Goal: Information Seeking & Learning: Learn about a topic

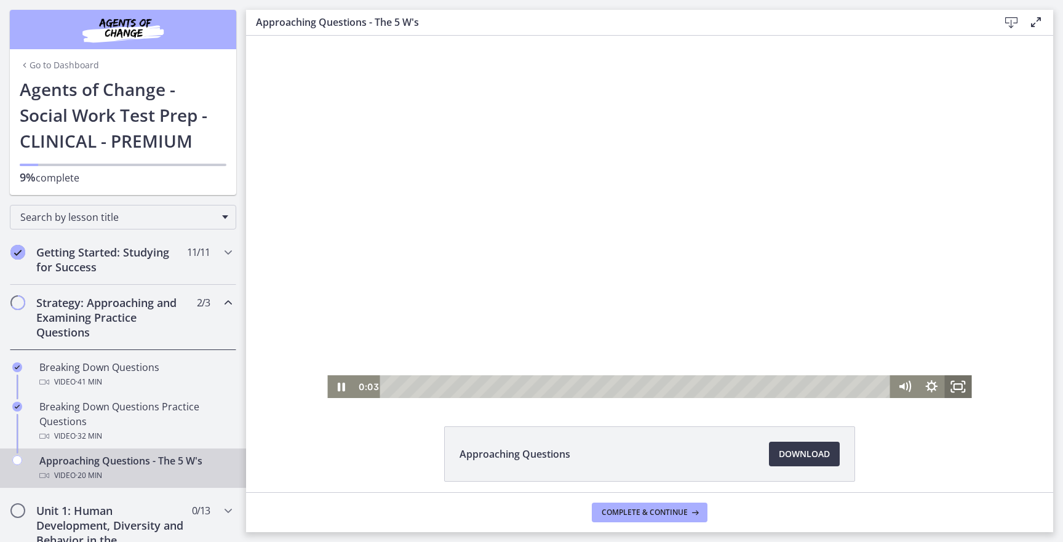
click at [959, 387] on icon "Fullscreen" at bounding box center [958, 386] width 27 height 23
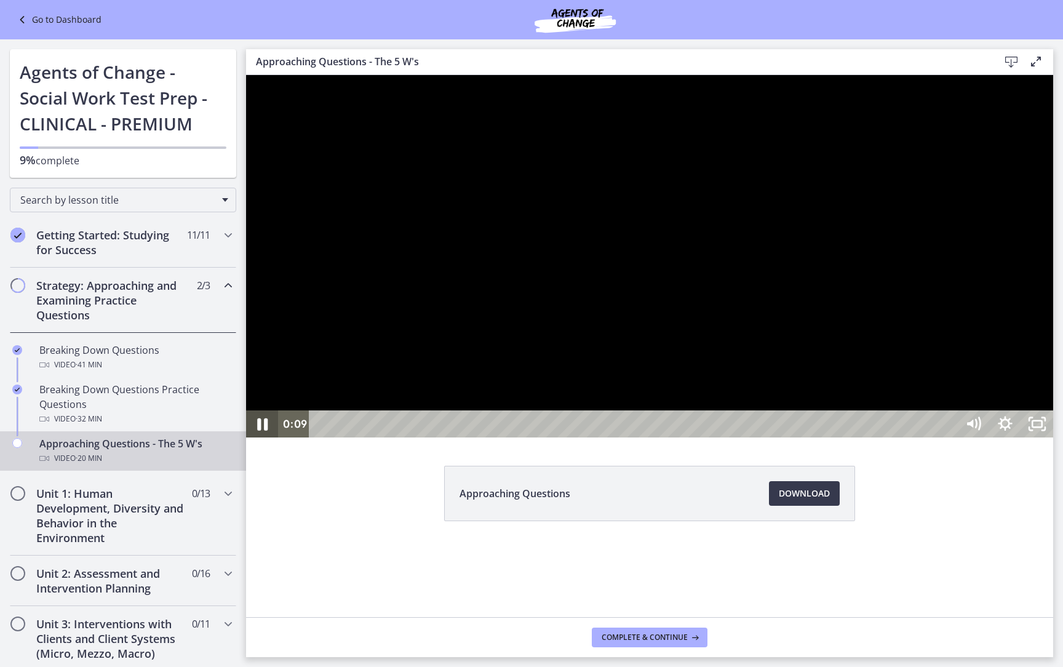
click at [263, 441] on icon "Pause" at bounding box center [262, 424] width 38 height 33
click at [265, 441] on icon "Play Video" at bounding box center [263, 424] width 38 height 33
click at [264, 438] on icon "Pause" at bounding box center [262, 423] width 32 height 27
click at [262, 431] on icon "Play Video" at bounding box center [264, 424] width 10 height 14
click at [731, 438] on div at bounding box center [649, 256] width 807 height 362
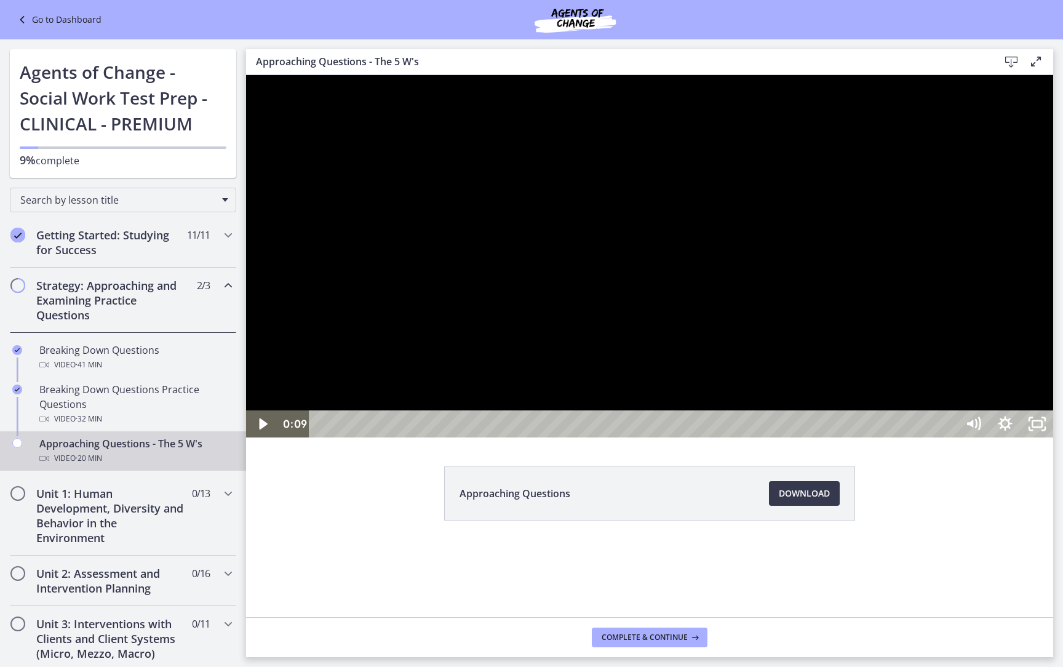
click at [761, 438] on div at bounding box center [649, 256] width 807 height 362
click at [257, 441] on icon "Pause" at bounding box center [262, 424] width 38 height 33
click at [257, 441] on icon "Play Video" at bounding box center [263, 424] width 38 height 33
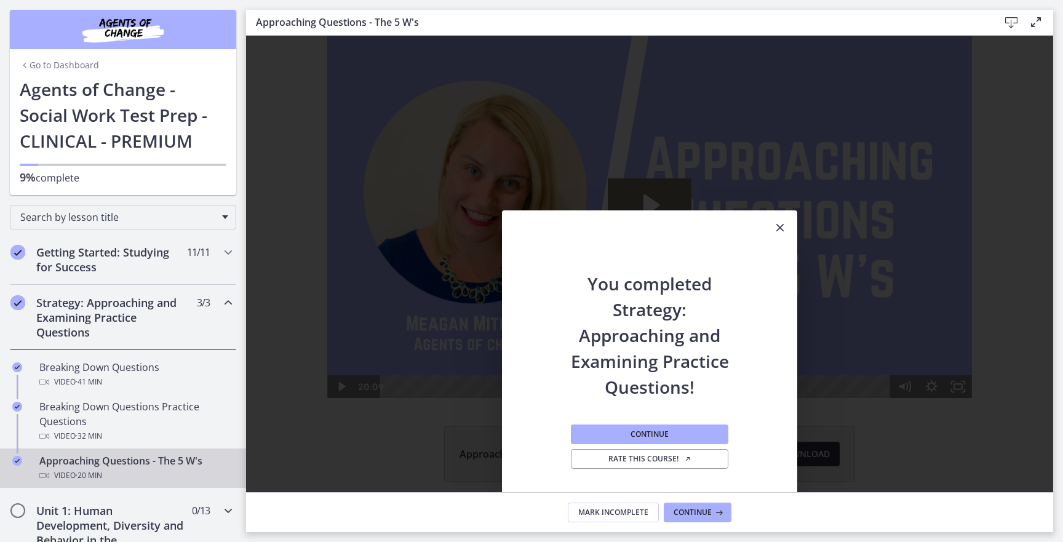
click at [90, 516] on h2 "Unit 1: Human Development, Diversity and Behavior in the Environment" at bounding box center [111, 532] width 150 height 59
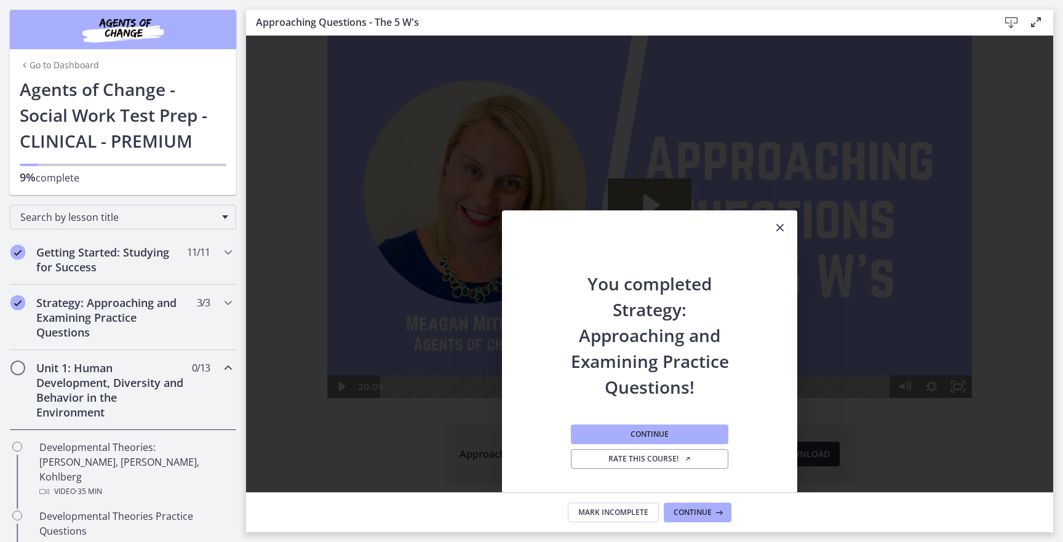
click at [127, 390] on h2 "Unit 1: Human Development, Diversity and Behavior in the Environment" at bounding box center [111, 390] width 150 height 59
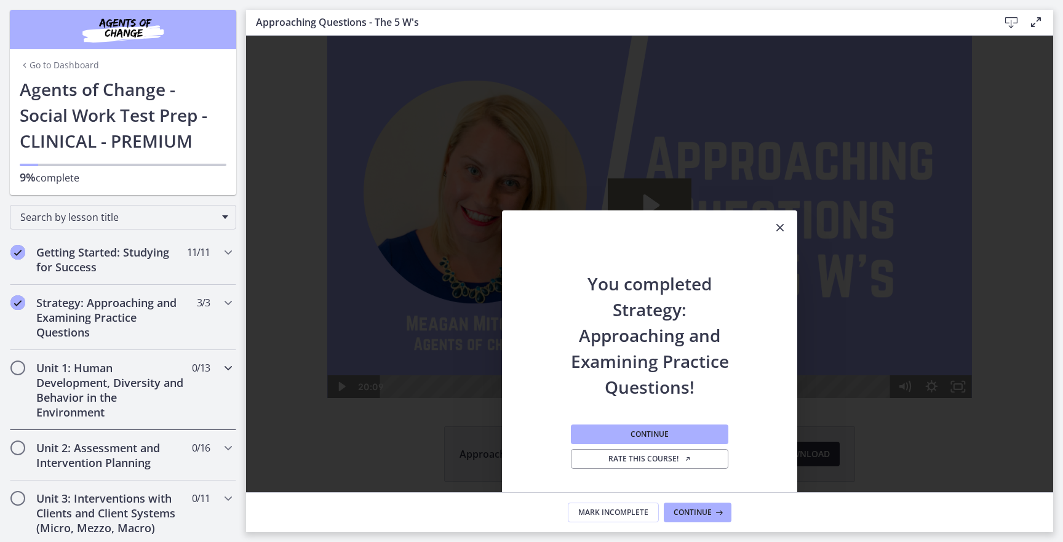
click at [127, 390] on h2 "Unit 1: Human Development, Diversity and Behavior in the Environment" at bounding box center [111, 390] width 150 height 59
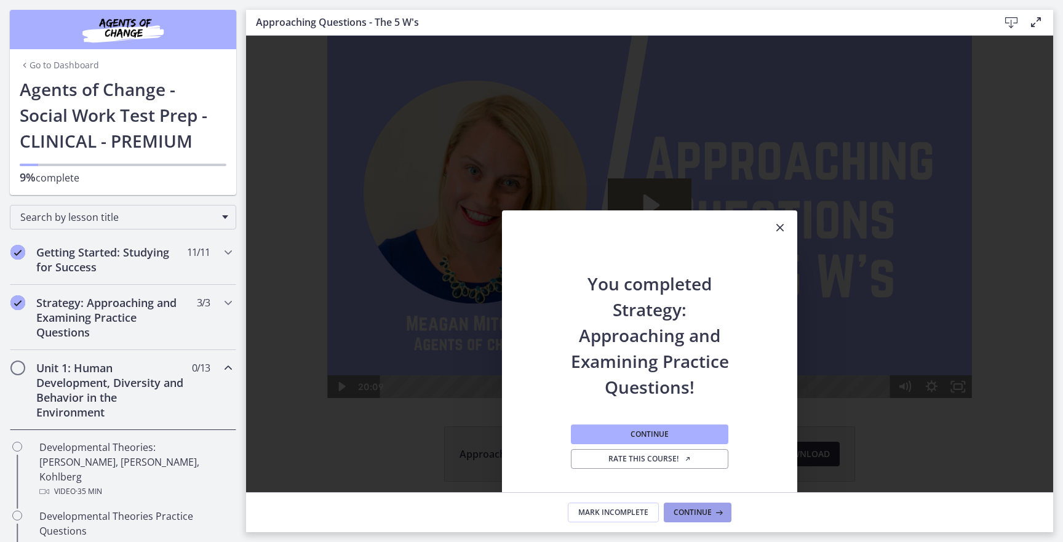
click at [694, 510] on span "Continue" at bounding box center [693, 513] width 38 height 10
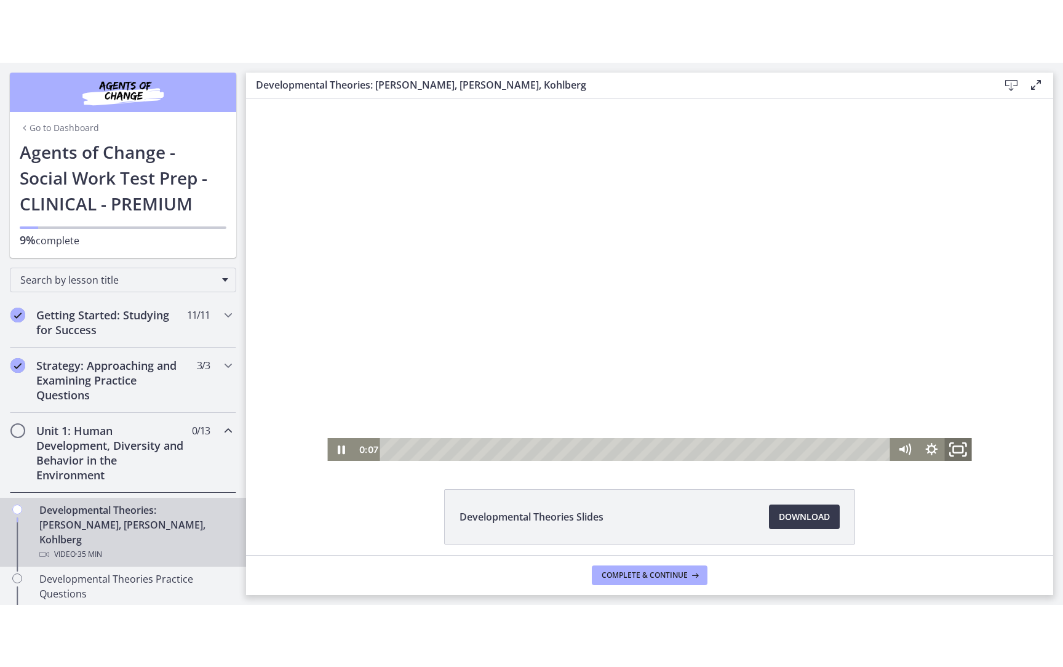
click at [961, 447] on icon "Fullscreen" at bounding box center [959, 448] width 32 height 27
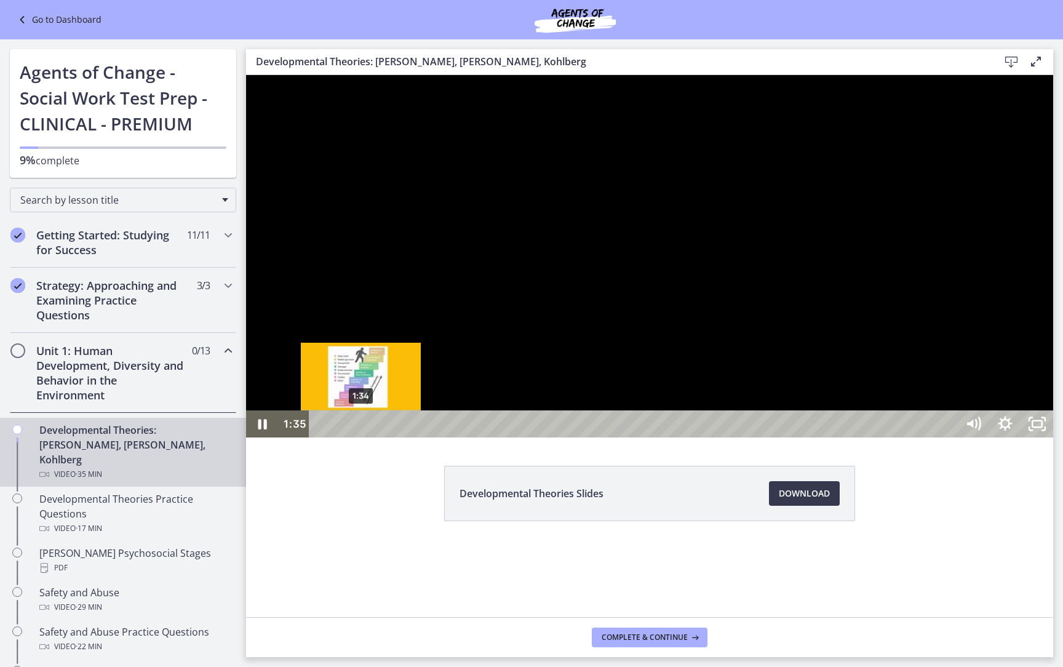
click at [361, 429] on div "Playbar" at bounding box center [360, 424] width 9 height 9
click at [355, 438] on div "1:20" at bounding box center [635, 423] width 629 height 27
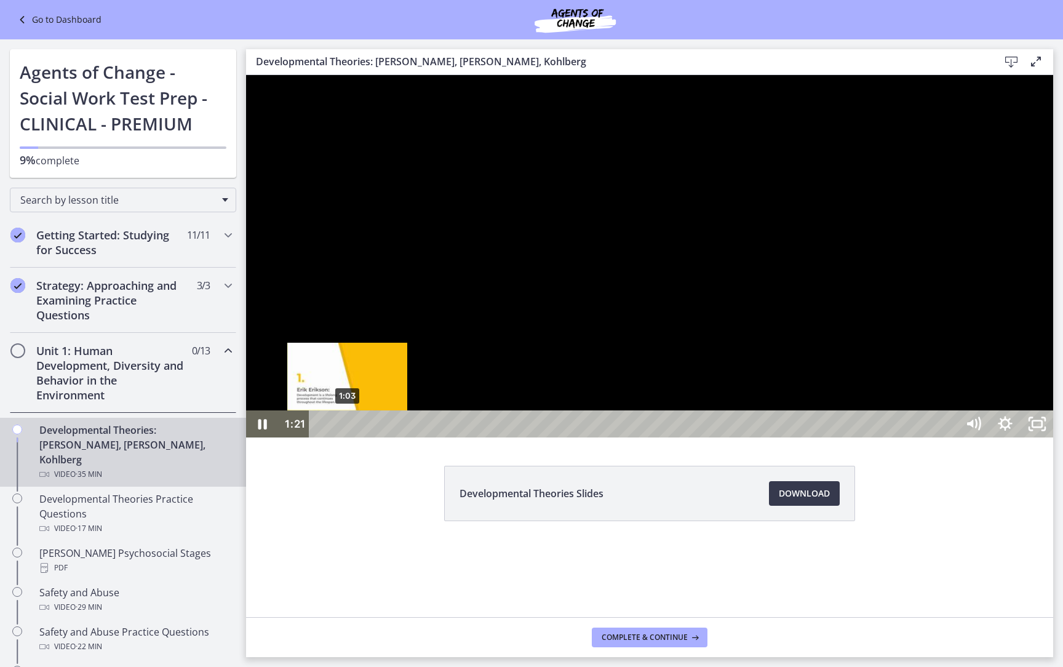
click at [348, 438] on div "1:03" at bounding box center [635, 423] width 629 height 27
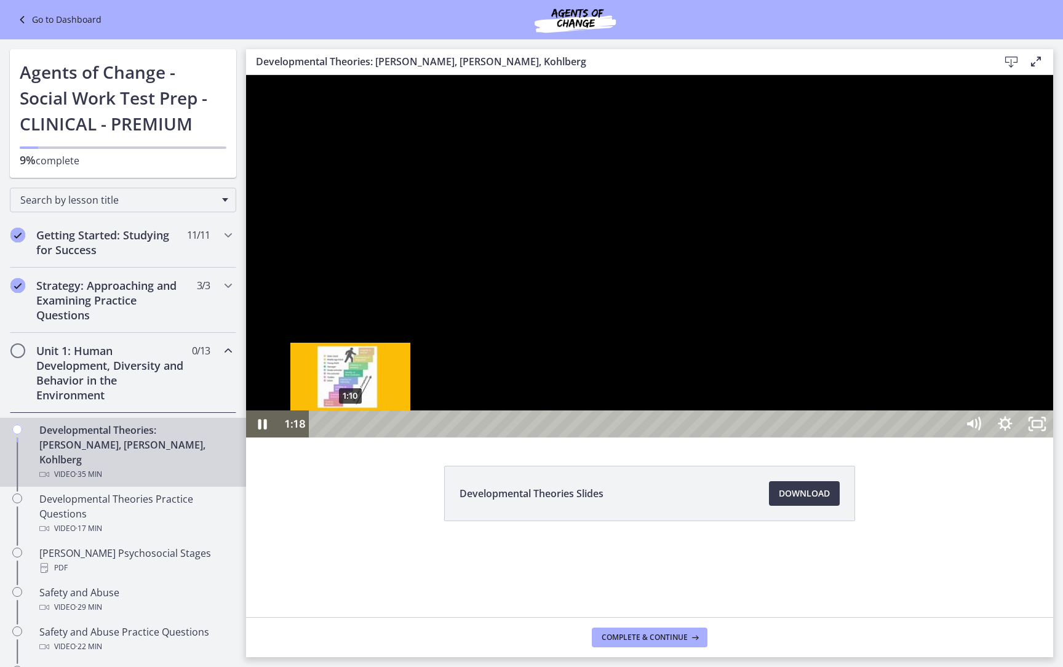
click at [351, 429] on div "Playbar" at bounding box center [354, 424] width 9 height 9
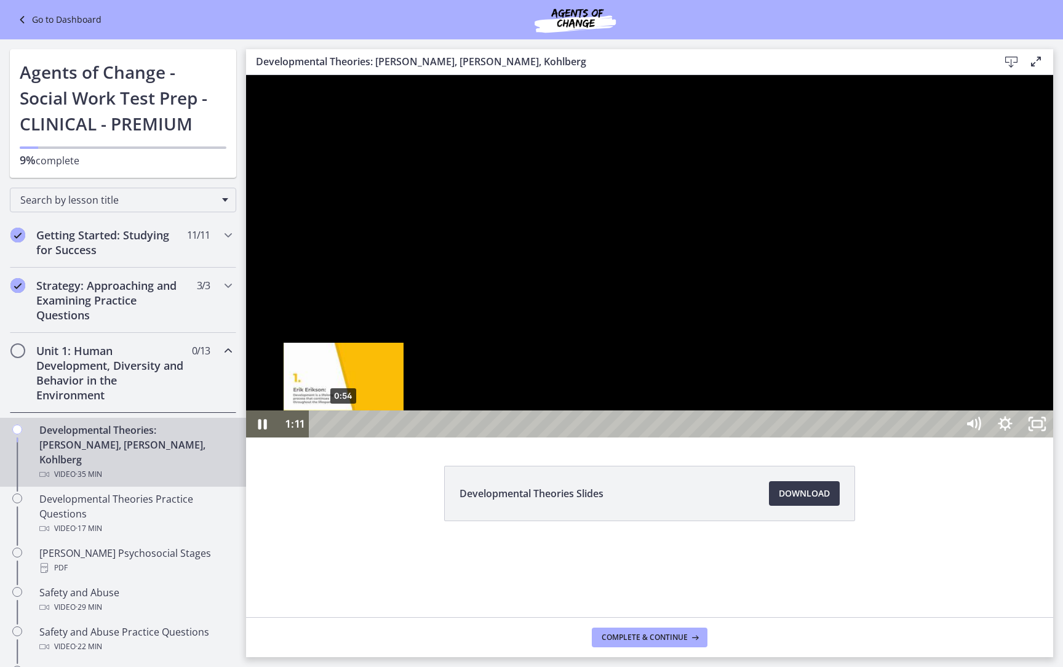
click at [344, 438] on div "0:54" at bounding box center [635, 423] width 629 height 27
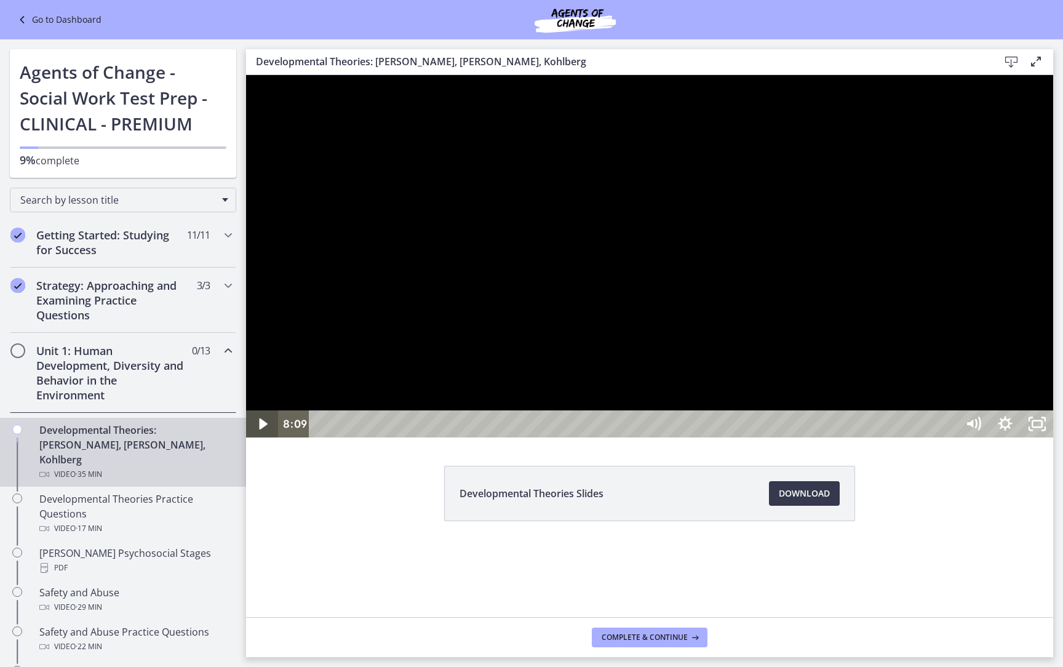
click at [257, 438] on icon "Play Video" at bounding box center [263, 423] width 32 height 27
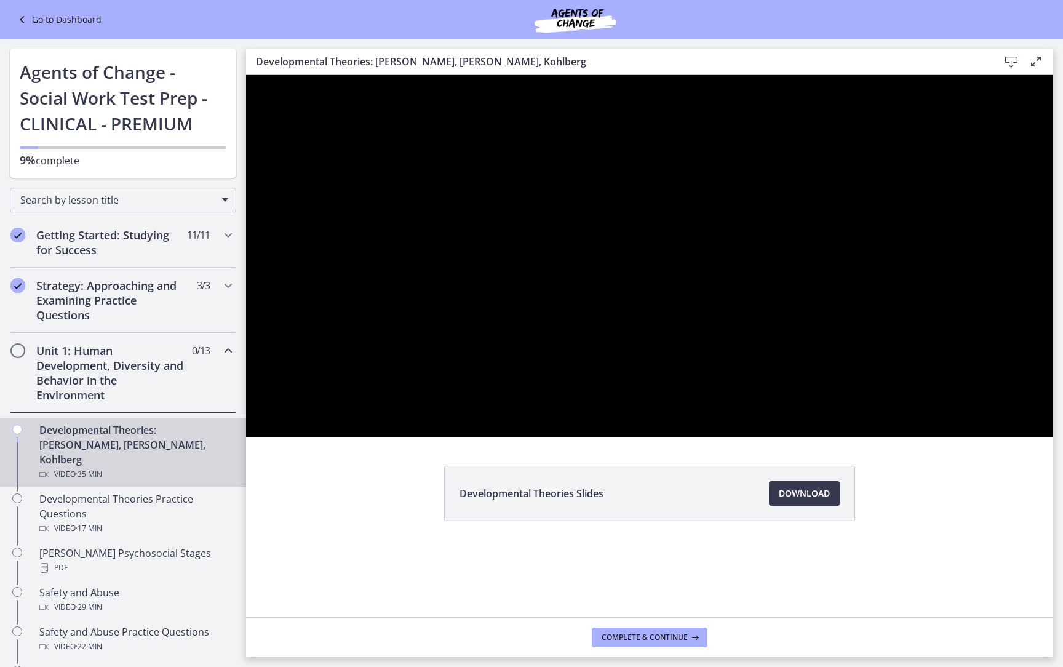
click at [607, 375] on div at bounding box center [649, 256] width 807 height 362
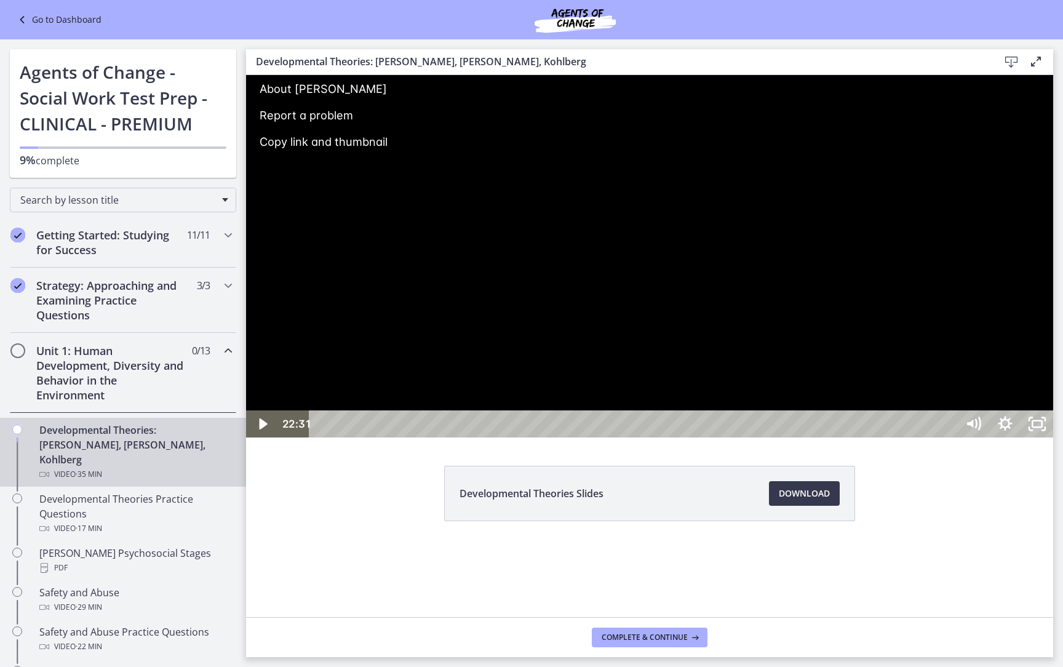
click at [644, 438] on div at bounding box center [649, 256] width 807 height 362
click at [260, 441] on icon "Pause" at bounding box center [262, 424] width 38 height 33
click at [265, 438] on icon "Play Video" at bounding box center [263, 423] width 32 height 27
click at [253, 438] on icon "Pause" at bounding box center [262, 423] width 32 height 27
click at [253, 438] on icon "Play Video" at bounding box center [263, 423] width 32 height 27
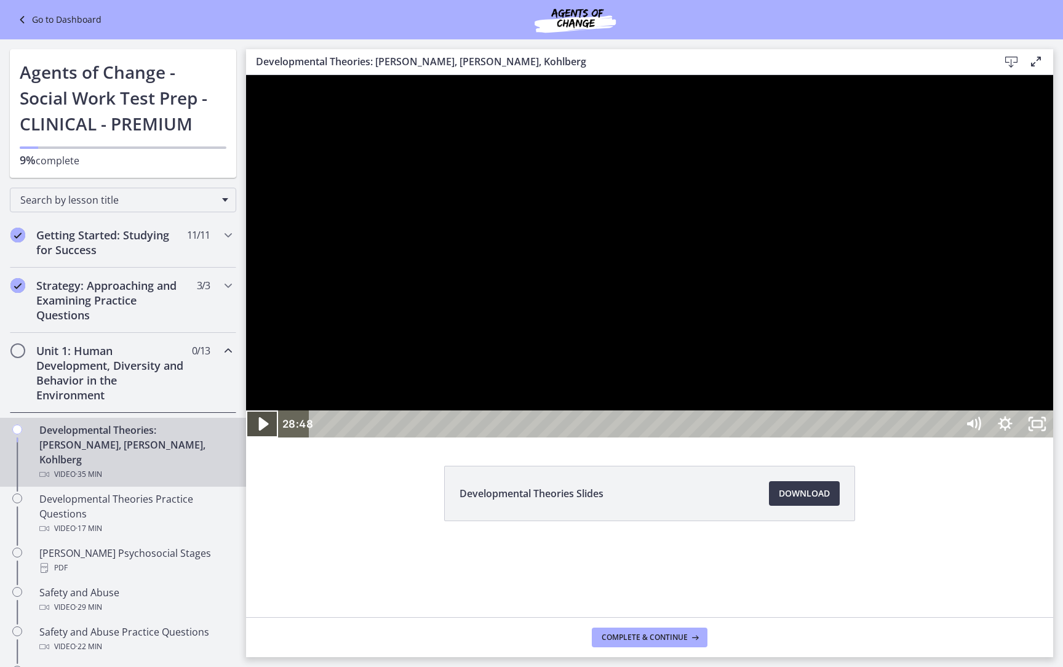
click at [253, 441] on icon "Play Video" at bounding box center [263, 424] width 38 height 33
click at [253, 438] on icon "Pause" at bounding box center [262, 423] width 32 height 27
click at [253, 438] on icon "Play Video" at bounding box center [263, 423] width 32 height 27
click at [253, 438] on icon "Pause" at bounding box center [262, 423] width 32 height 27
click at [253, 441] on icon "Play Video" at bounding box center [263, 424] width 38 height 33
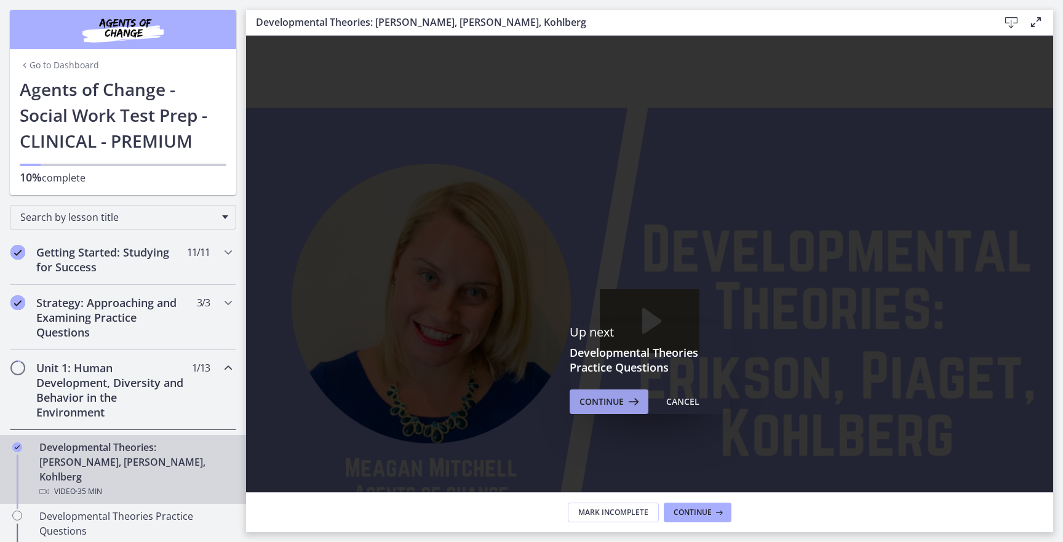
click at [606, 401] on span "Continue" at bounding box center [602, 401] width 44 height 15
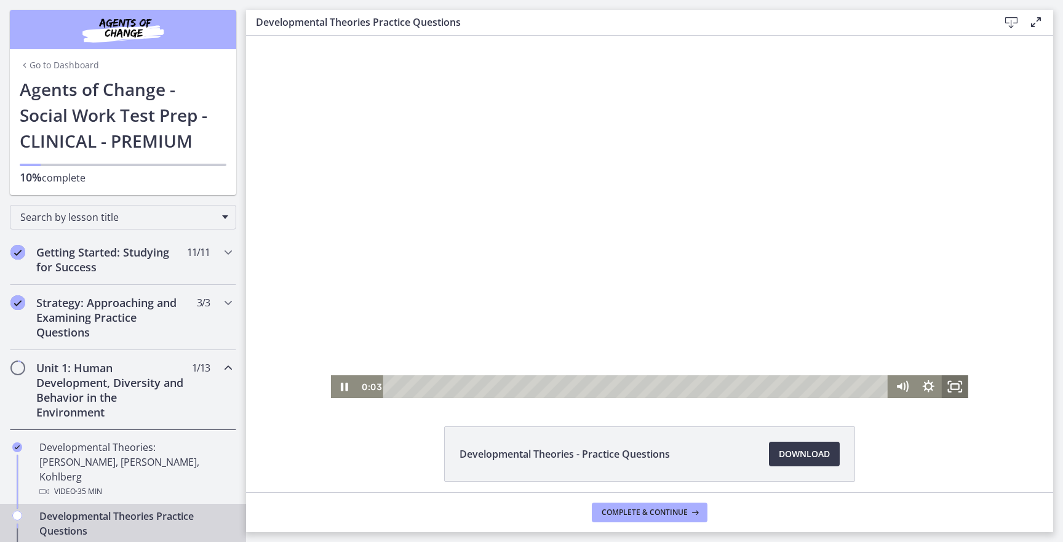
click at [954, 387] on icon "Fullscreen" at bounding box center [955, 386] width 26 height 23
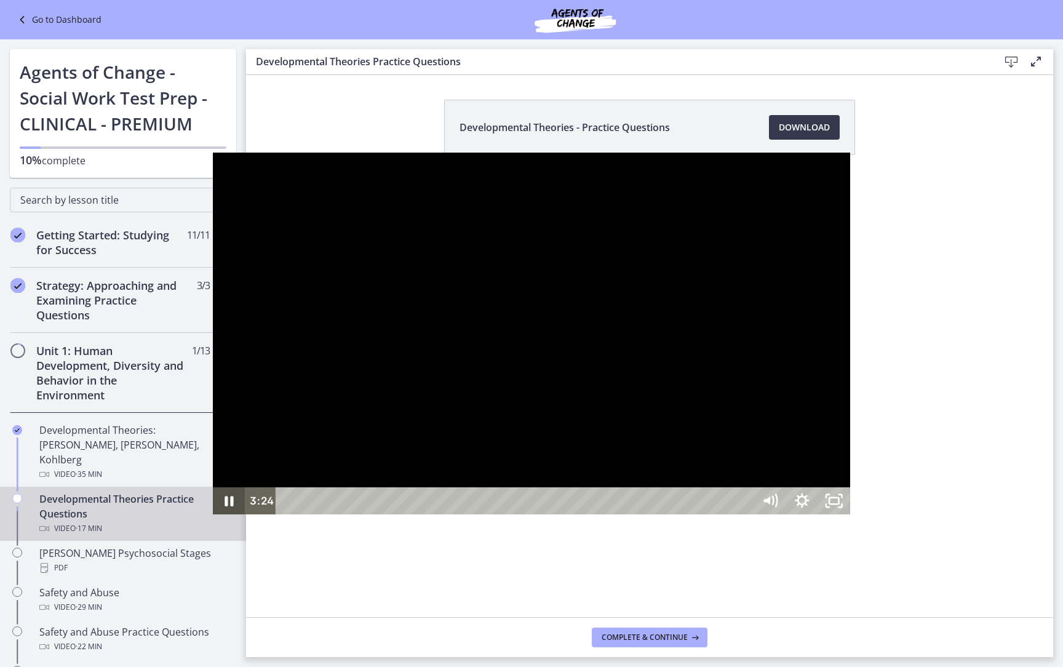
click at [213, 514] on icon "Pause" at bounding box center [229, 500] width 32 height 27
click at [211, 518] on icon "Play Video" at bounding box center [230, 501] width 38 height 33
click at [210, 518] on icon "Pause" at bounding box center [229, 501] width 38 height 33
click at [226, 506] on icon "Play Video" at bounding box center [230, 500] width 8 height 11
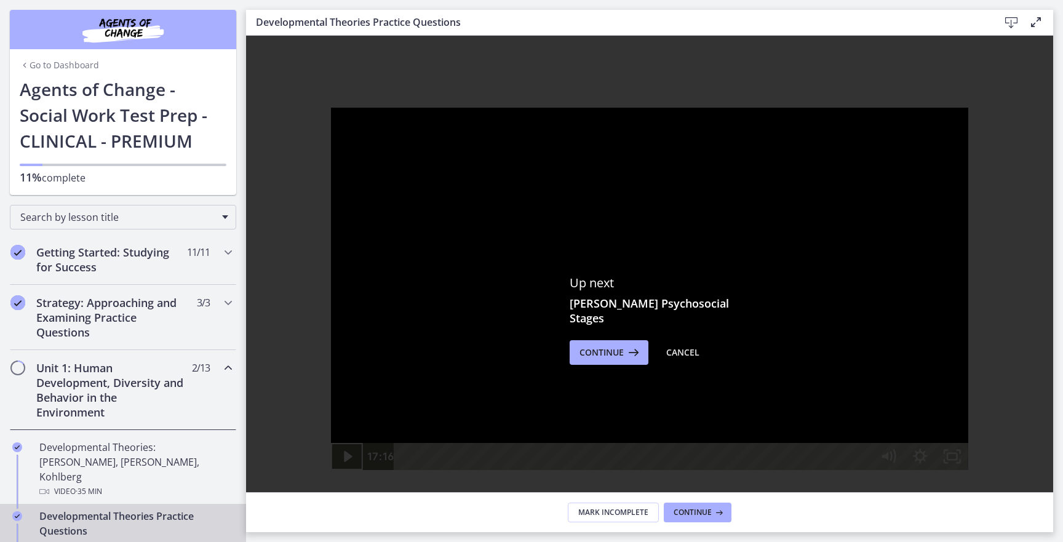
scroll to position [74, 0]
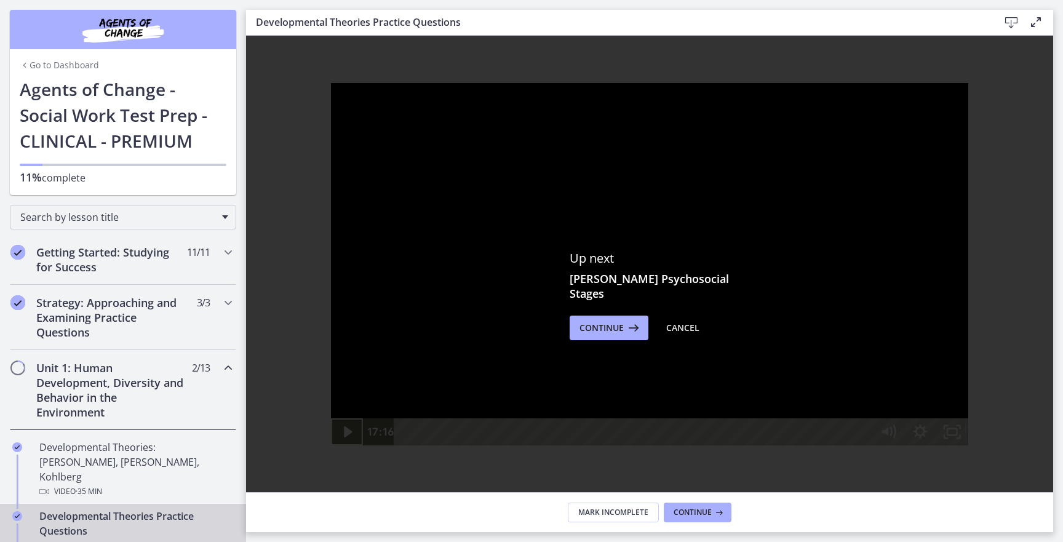
click at [476, 110] on div "Up next Erikson's Psychosocial Stages Continue Cancel" at bounding box center [649, 295] width 807 height 667
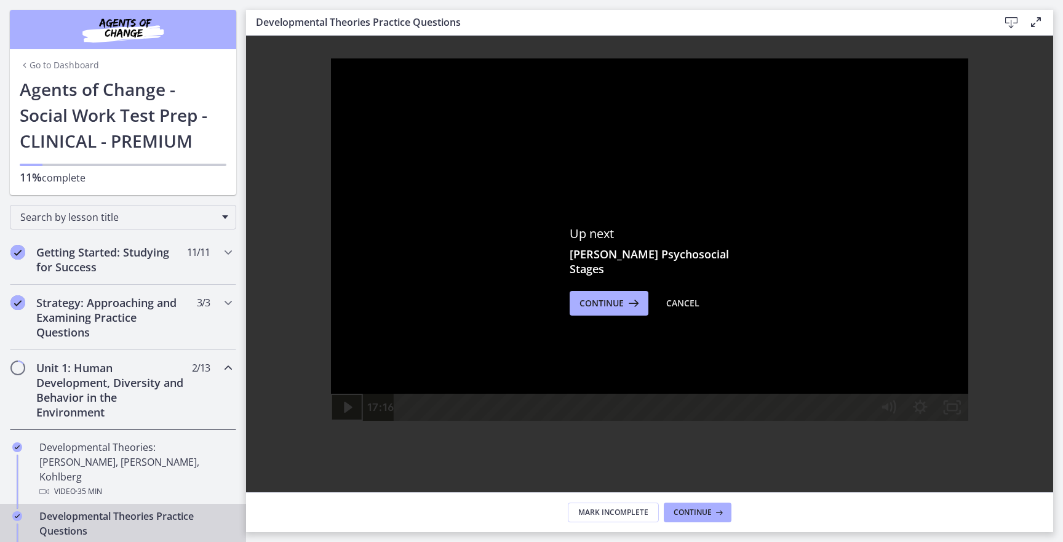
scroll to position [123, 0]
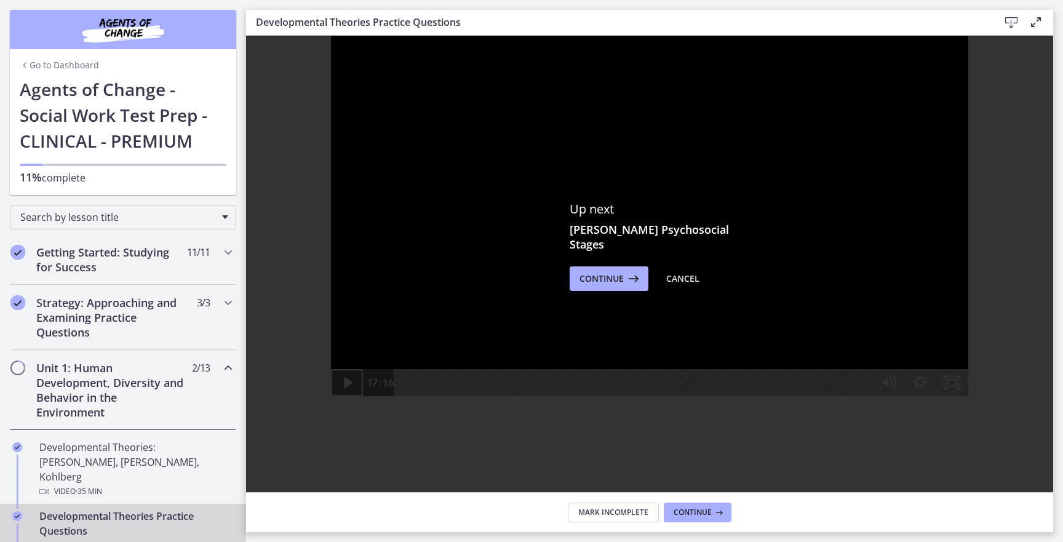
click at [234, 87] on div "Go to Dashboard Agents of Change - Social Work Test Prep - CLINICAL - PREMIUM 1…" at bounding box center [123, 135] width 226 height 119
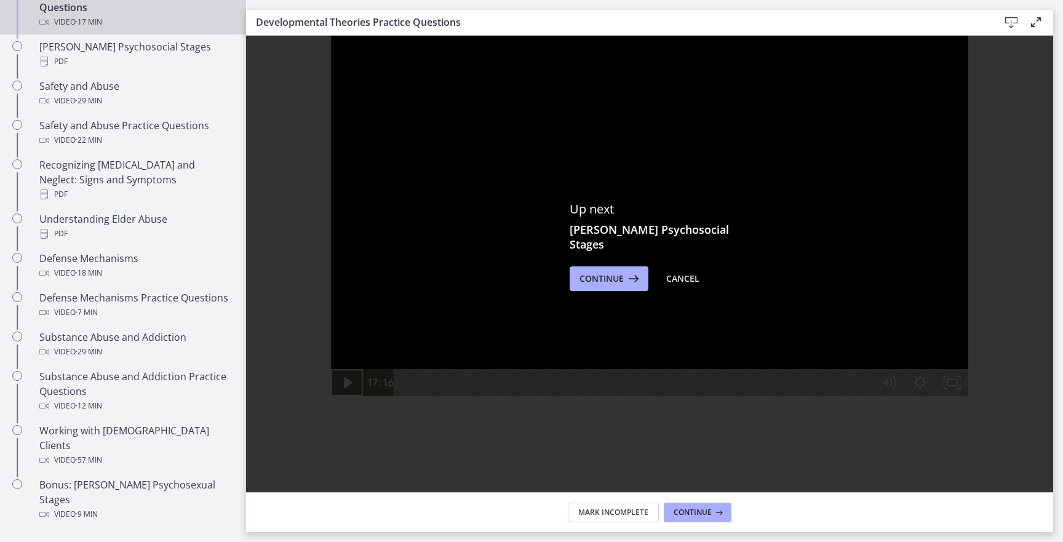
scroll to position [526, 0]
